Goal: Navigation & Orientation: Understand site structure

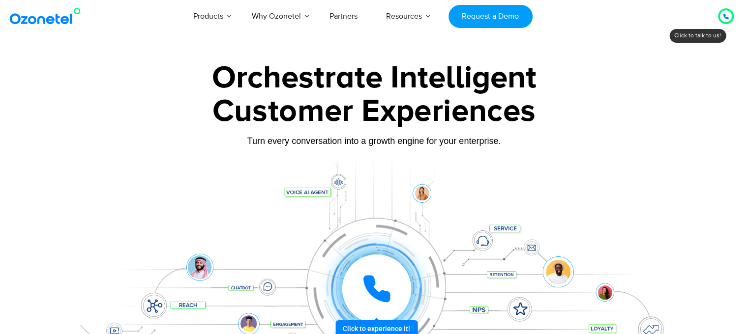
click at [727, 15] on icon at bounding box center [726, 17] width 6 height 6
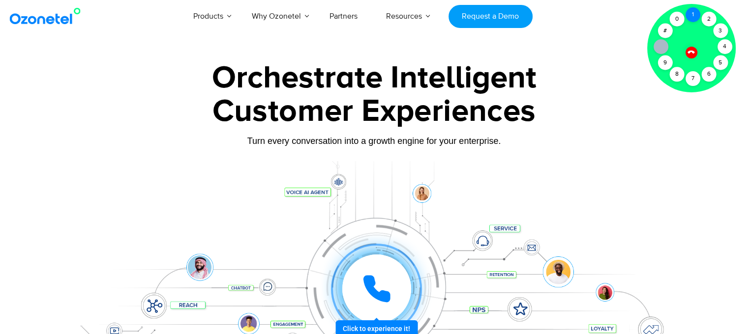
click at [693, 16] on div "1" at bounding box center [692, 14] width 15 height 15
click at [689, 13] on div "1" at bounding box center [692, 14] width 15 height 15
click at [689, 51] on icon at bounding box center [690, 52] width 7 height 7
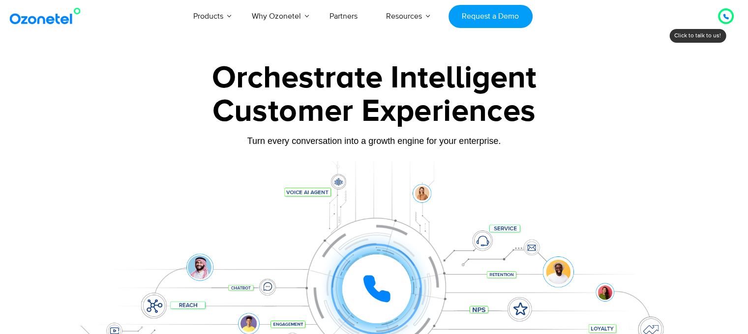
click at [726, 11] on div at bounding box center [726, 16] width 6 height 12
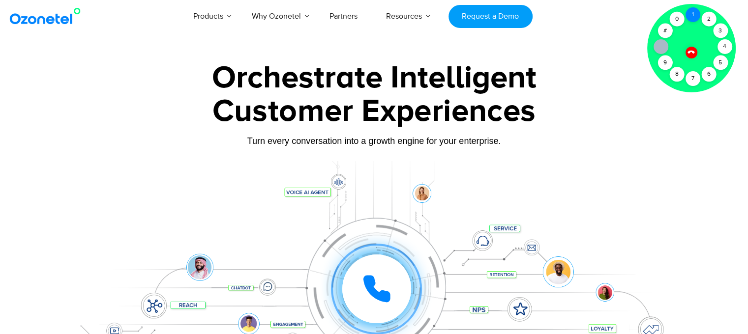
click at [691, 16] on div "1" at bounding box center [692, 14] width 15 height 15
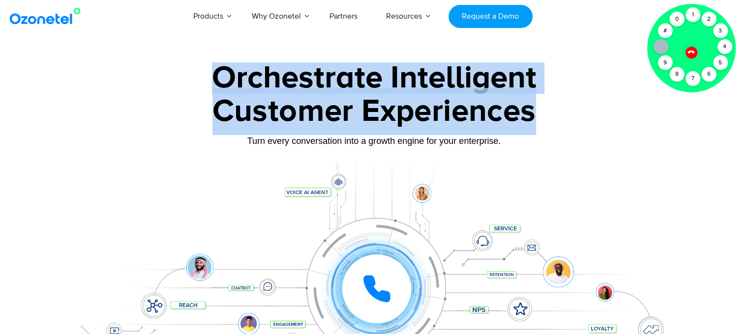
drag, startPoint x: 206, startPoint y: 72, endPoint x: 533, endPoint y: 112, distance: 328.7
click at [533, 112] on div "Orchestrate Intelligent Customer Experiences Turn every conversation into a gro…" at bounding box center [374, 224] width 614 height 325
click at [552, 112] on div "Customer Experiences" at bounding box center [374, 111] width 614 height 47
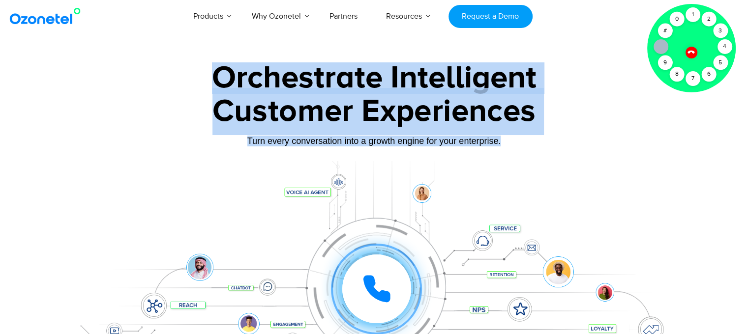
drag, startPoint x: 503, startPoint y: 141, endPoint x: 215, endPoint y: 76, distance: 295.7
click at [215, 76] on div "Orchestrate Intelligent Customer Experiences Turn every conversation into a gro…" at bounding box center [374, 224] width 614 height 325
click at [179, 64] on div "Orchestrate Intelligent" at bounding box center [374, 77] width 614 height 31
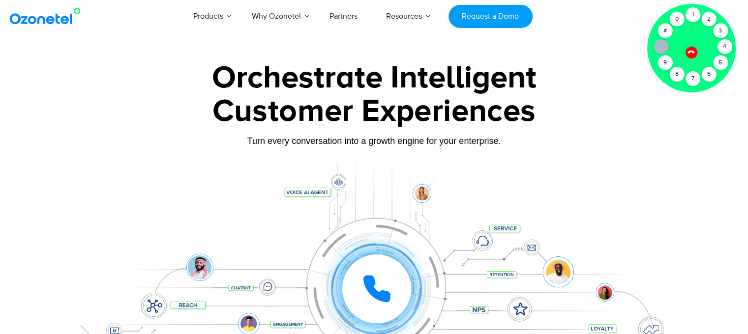
click at [79, 79] on div "Orchestrate Intelligent" at bounding box center [374, 77] width 614 height 31
click at [687, 52] on icon at bounding box center [691, 52] width 8 height 8
